Goal: Task Accomplishment & Management: Use online tool/utility

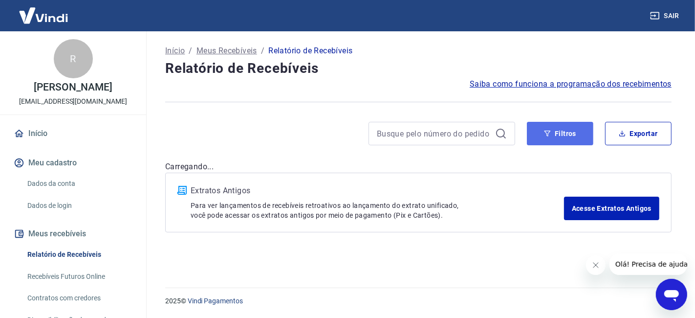
click at [568, 134] on button "Filtros" at bounding box center [560, 133] width 66 height 23
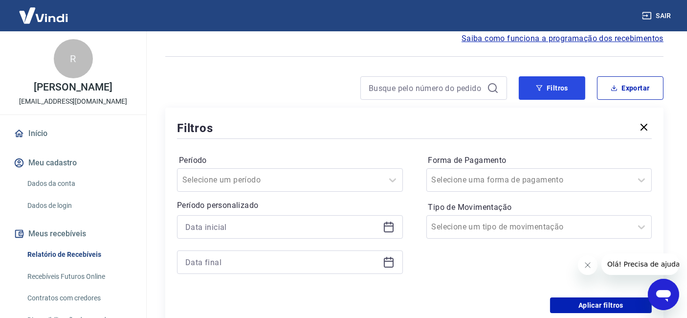
scroll to position [109, 0]
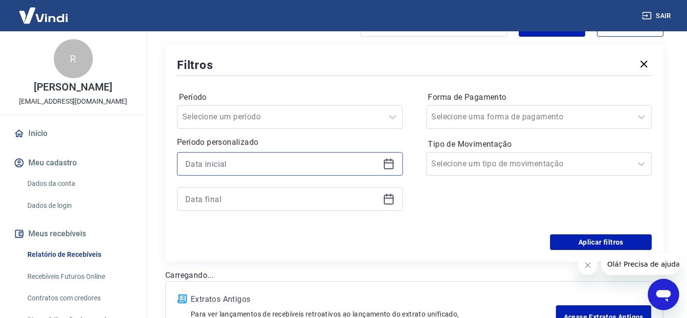
click at [310, 163] on input at bounding box center [282, 163] width 194 height 15
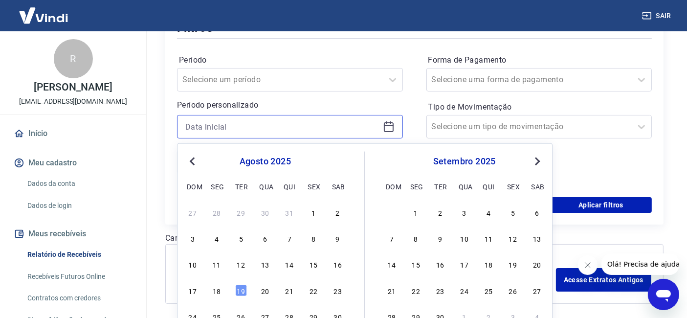
scroll to position [163, 0]
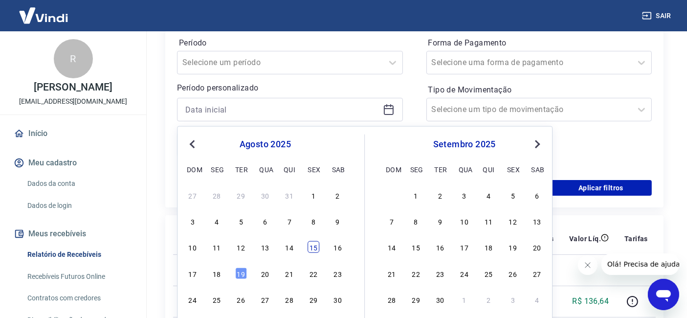
click at [316, 245] on div "15" at bounding box center [313, 247] width 12 height 12
type input "[DATE]"
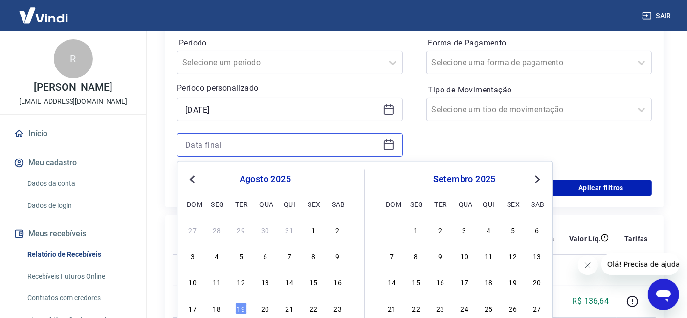
click at [299, 148] on input at bounding box center [282, 144] width 194 height 15
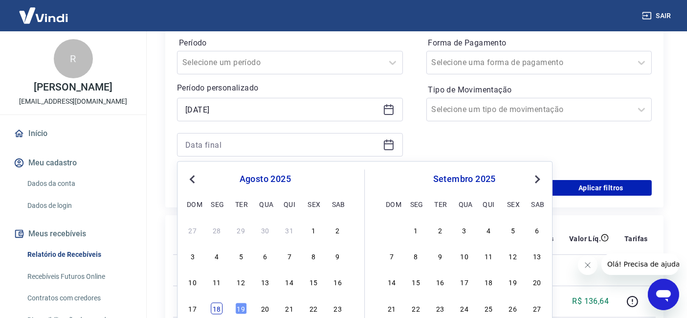
click at [218, 306] on div "18" at bounding box center [217, 308] width 12 height 12
type input "[DATE]"
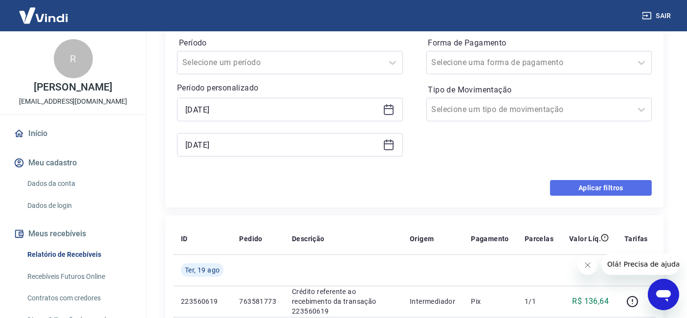
click at [579, 187] on button "Aplicar filtros" at bounding box center [601, 188] width 102 height 16
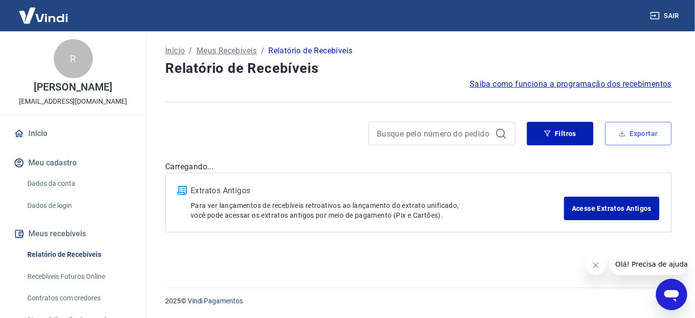
click at [635, 126] on button "Exportar" at bounding box center [638, 133] width 66 height 23
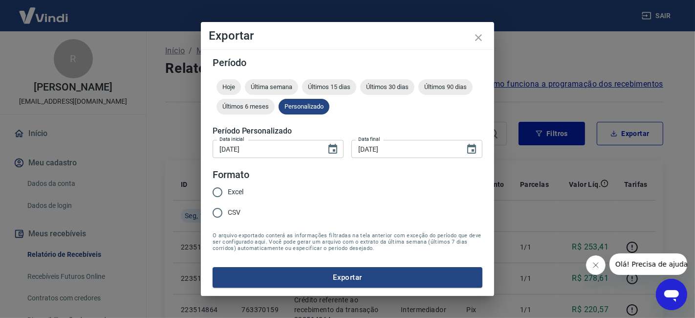
type input "[DATE]"
click at [239, 189] on span "Excel" at bounding box center [236, 192] width 16 height 10
click at [228, 189] on input "Excel" at bounding box center [217, 192] width 21 height 21
radio input "true"
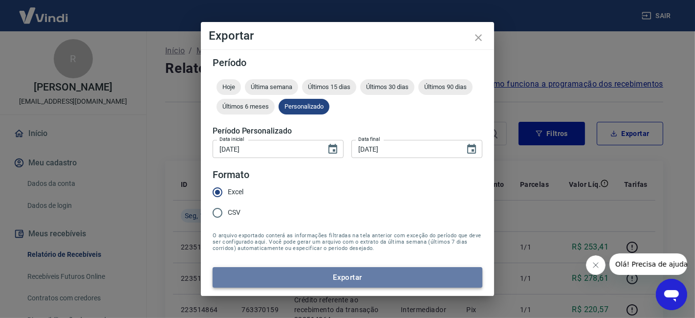
click at [347, 281] on button "Exportar" at bounding box center [348, 277] width 270 height 21
